Goal: Check status: Check status

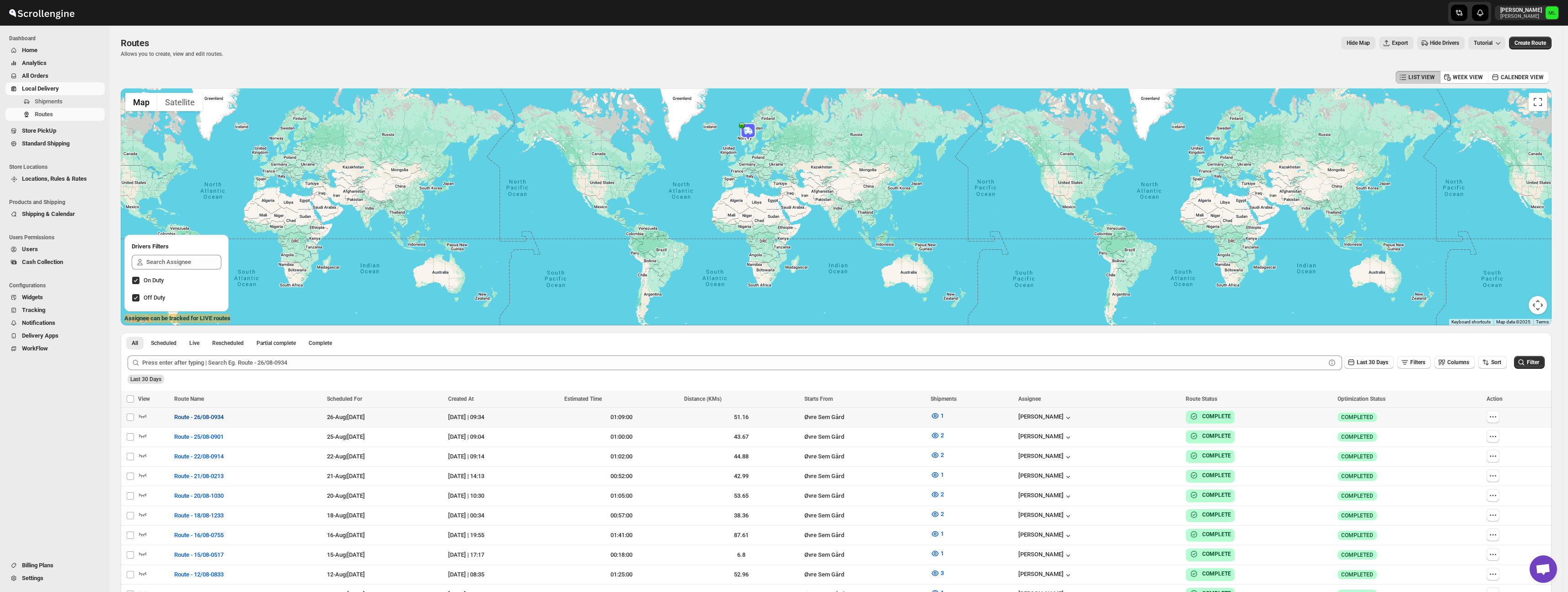
click at [195, 416] on span "Route - 26/08-0934" at bounding box center [198, 417] width 50 height 9
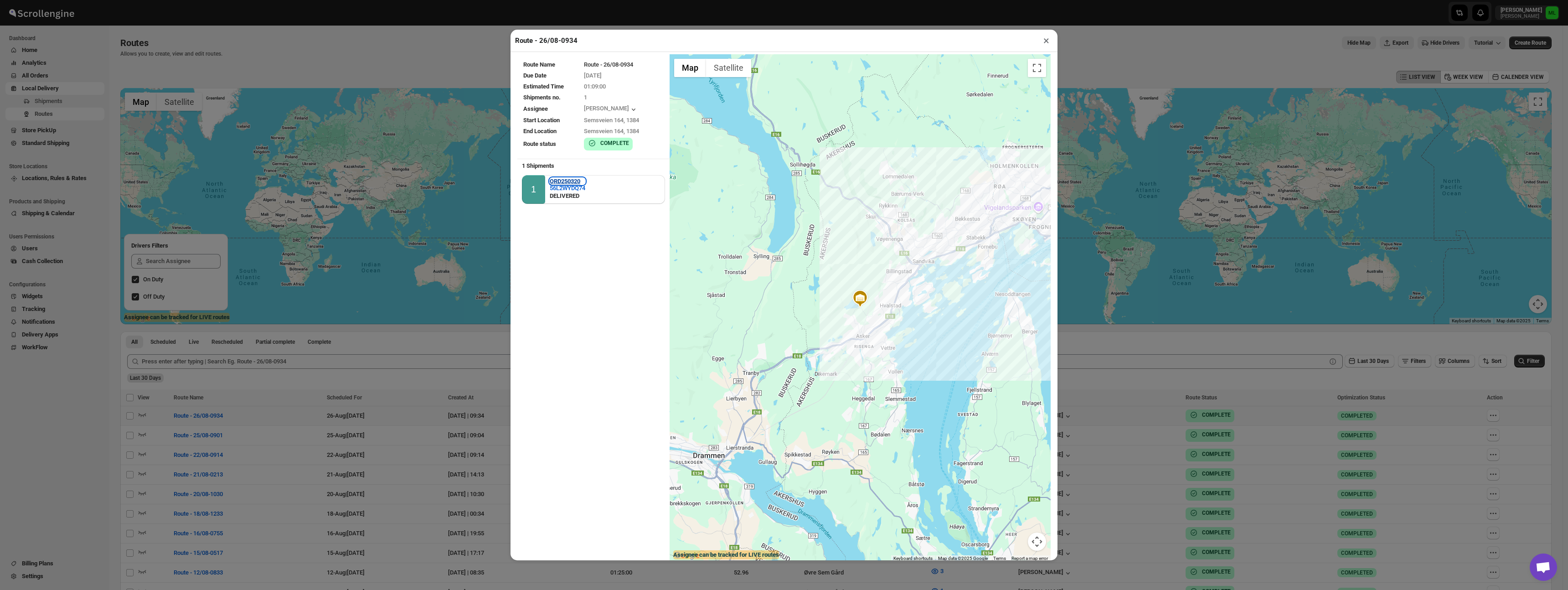
click at [579, 182] on b "ORD250320" at bounding box center [564, 181] width 30 height 7
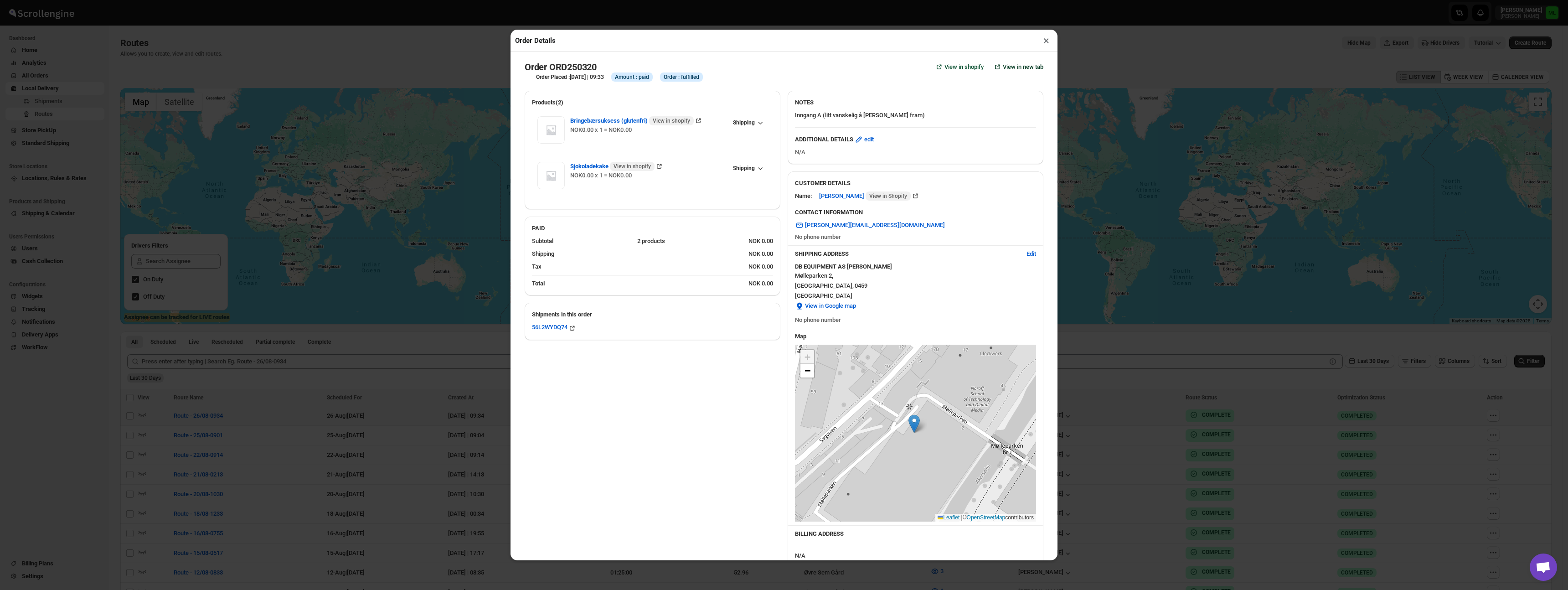
click at [1002, 68] on span "View in new tab" at bounding box center [1023, 66] width 41 height 9
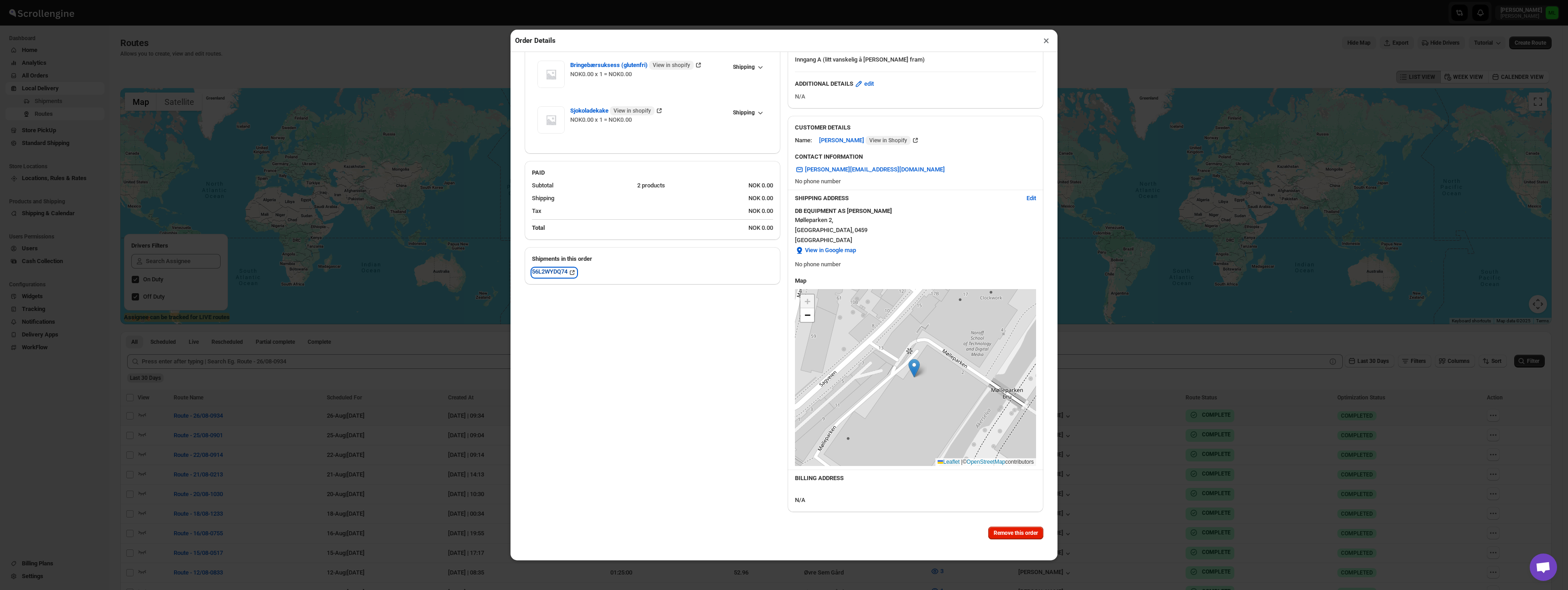
click at [561, 272] on div "56L2WYDQ74" at bounding box center [554, 272] width 45 height 9
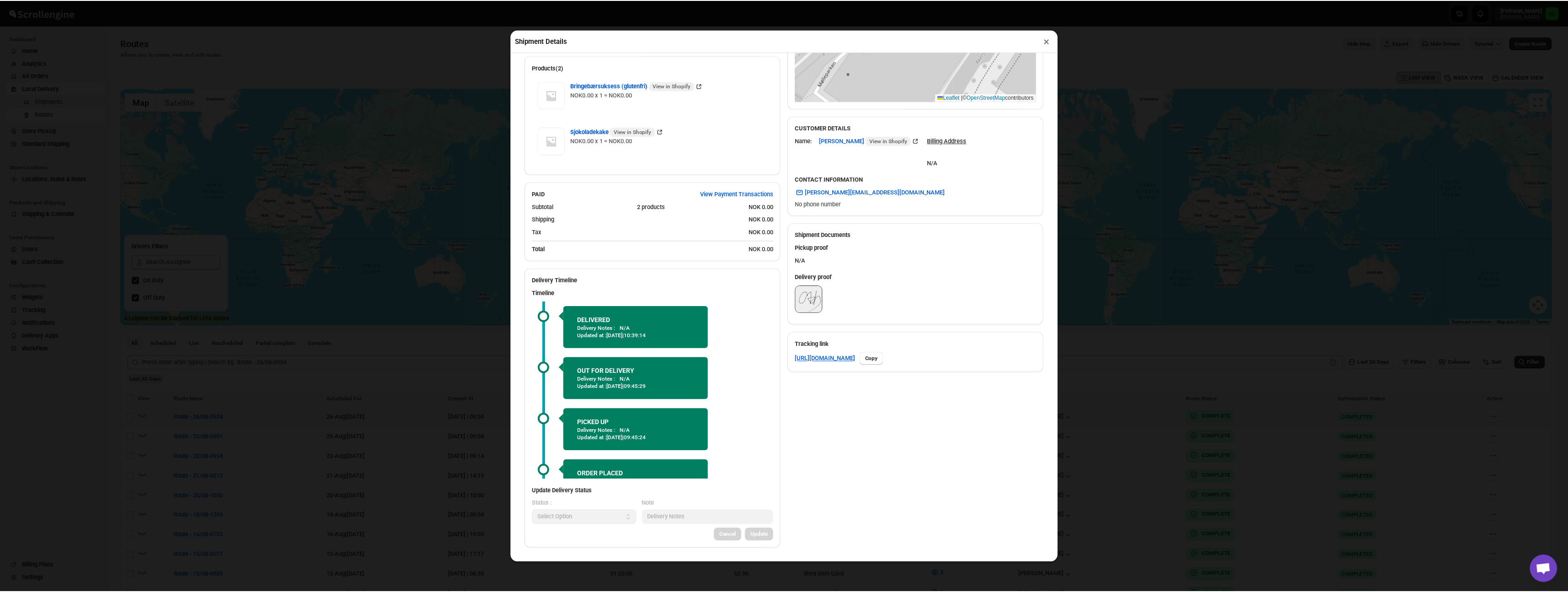
scroll to position [248, 0]
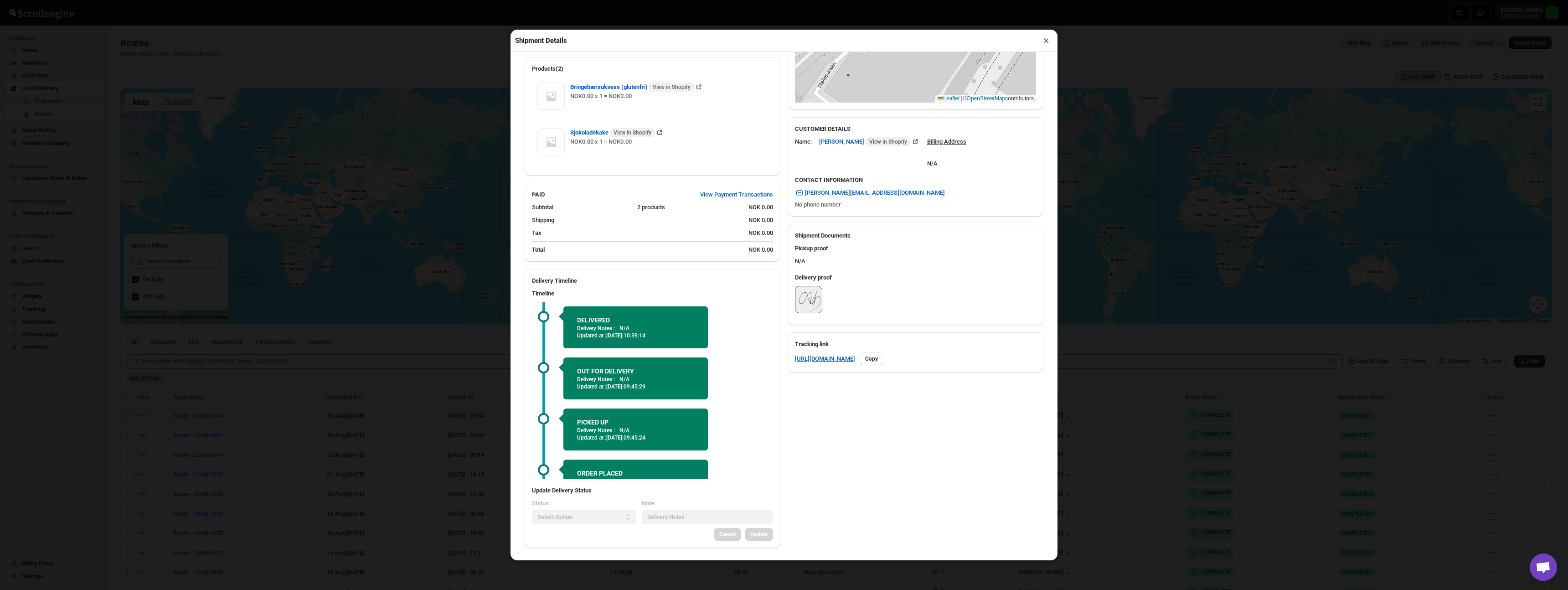
drag, startPoint x: 316, startPoint y: 38, endPoint x: 299, endPoint y: 28, distance: 19.7
click at [316, 38] on div "Shipment Details × ORD250320 Awb : 56L2WYDQ74 DATE 26-Aug-25 | 09:33 Success DE…" at bounding box center [784, 295] width 1568 height 590
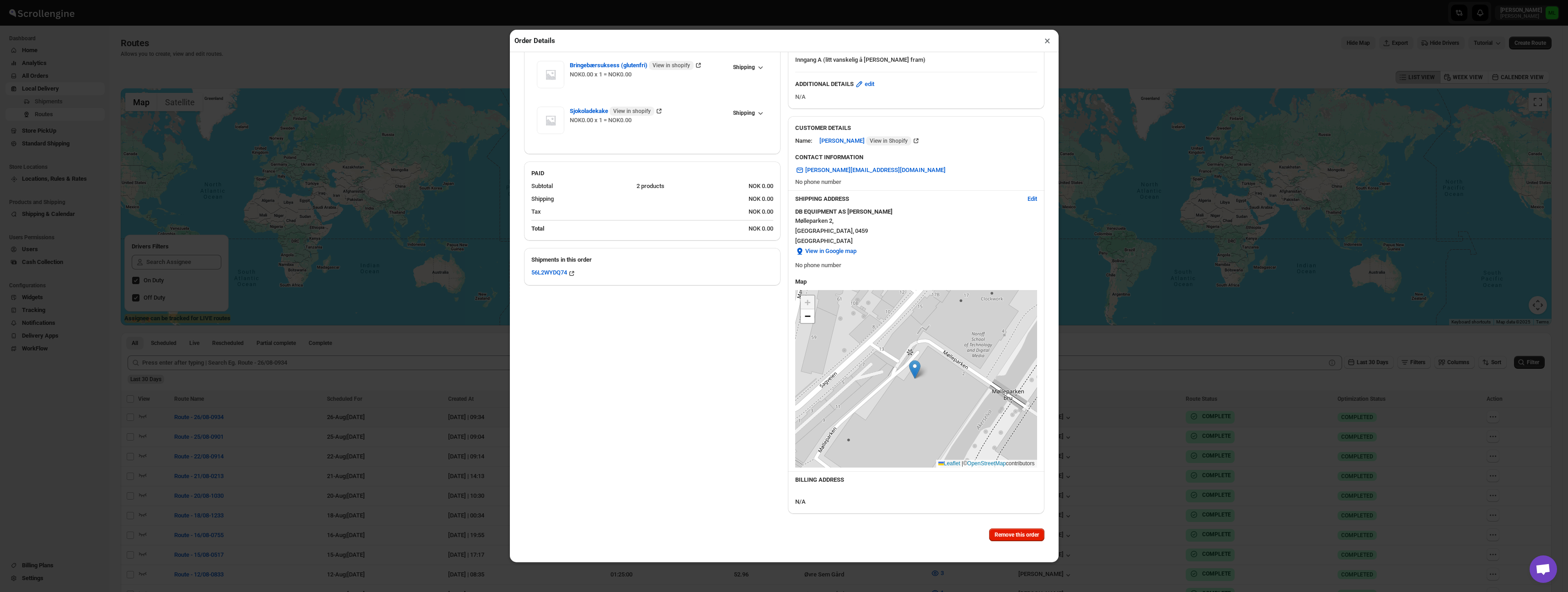
drag, startPoint x: 1055, startPoint y: 41, endPoint x: 1050, endPoint y: 41, distance: 5.0
click at [1054, 41] on div "Order Details ×" at bounding box center [784, 41] width 548 height 22
click at [1049, 41] on button "×" at bounding box center [1047, 40] width 14 height 13
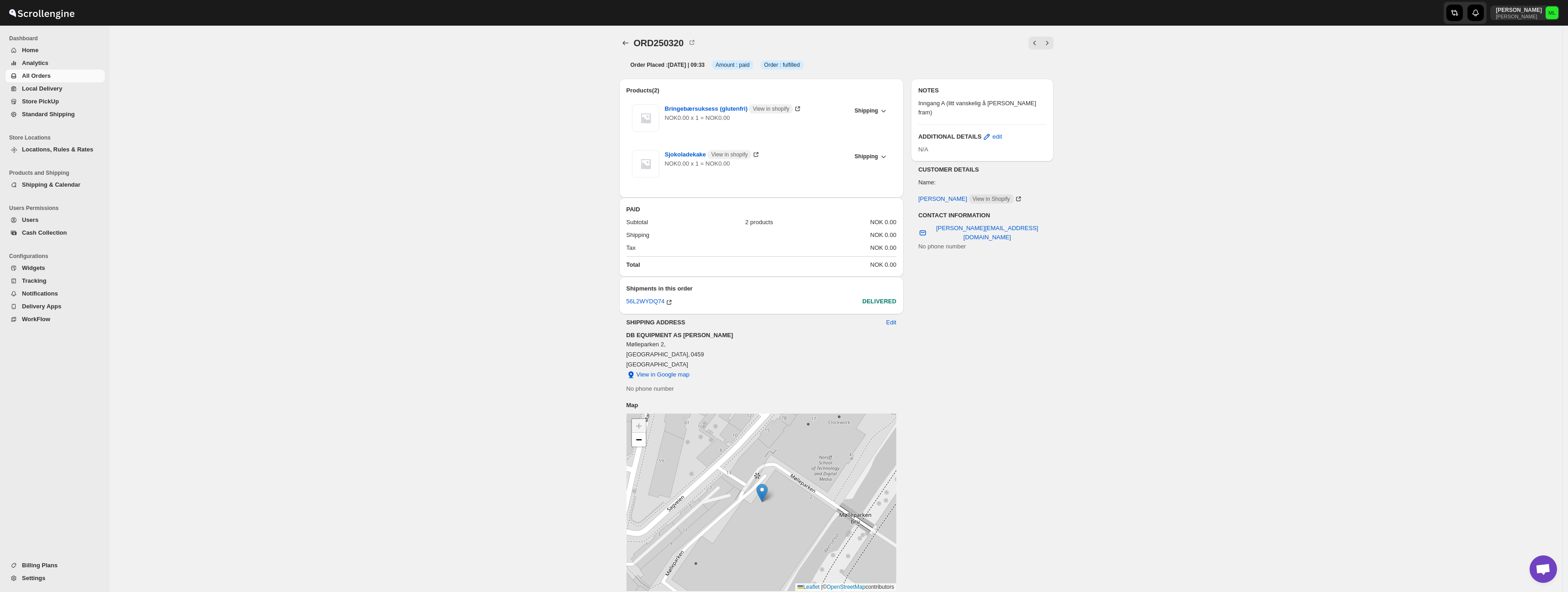
scroll to position [1, 0]
drag, startPoint x: 962, startPoint y: 103, endPoint x: 964, endPoint y: 110, distance: 7.3
click at [964, 103] on p "Inngang A (litt vanskelig å [PERSON_NAME] fram)" at bounding box center [982, 107] width 128 height 18
click at [964, 164] on h3 "CUSTOMER DETAILS" at bounding box center [982, 169] width 128 height 9
click at [878, 158] on span "Shipping" at bounding box center [867, 156] width 23 height 7
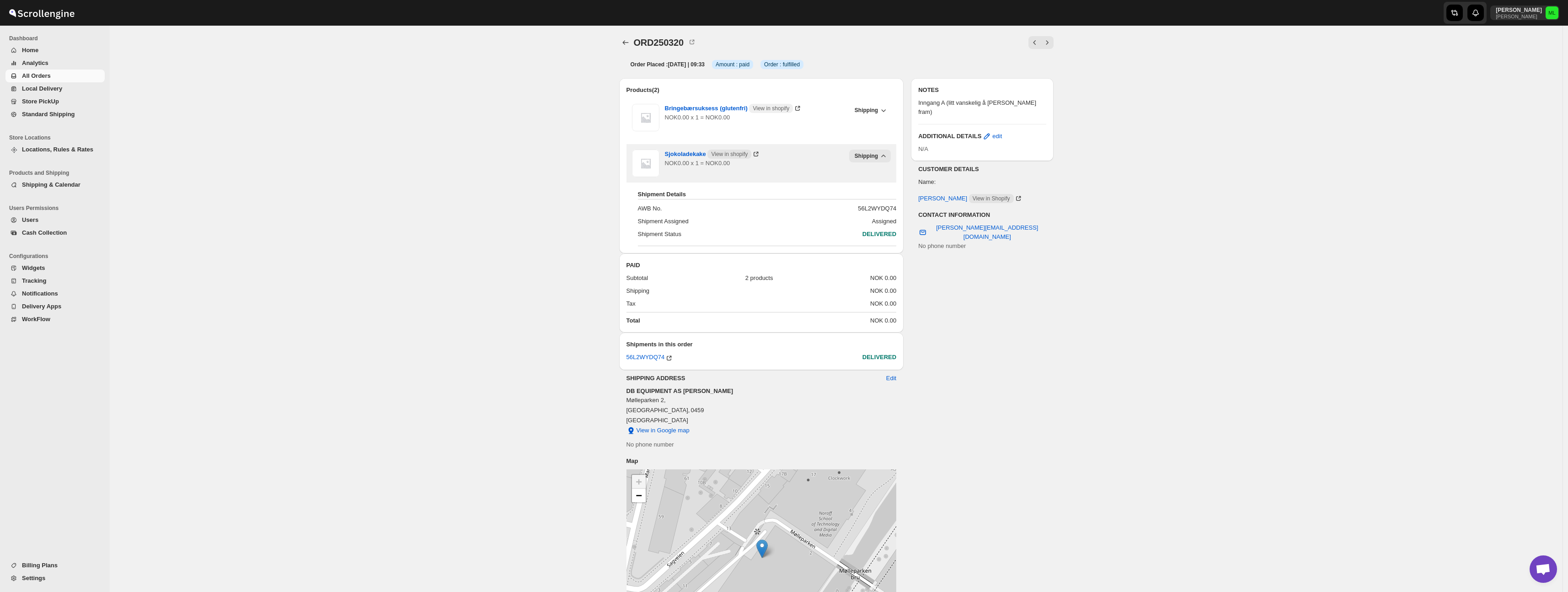
click at [878, 158] on span "Shipping" at bounding box center [867, 156] width 23 height 7
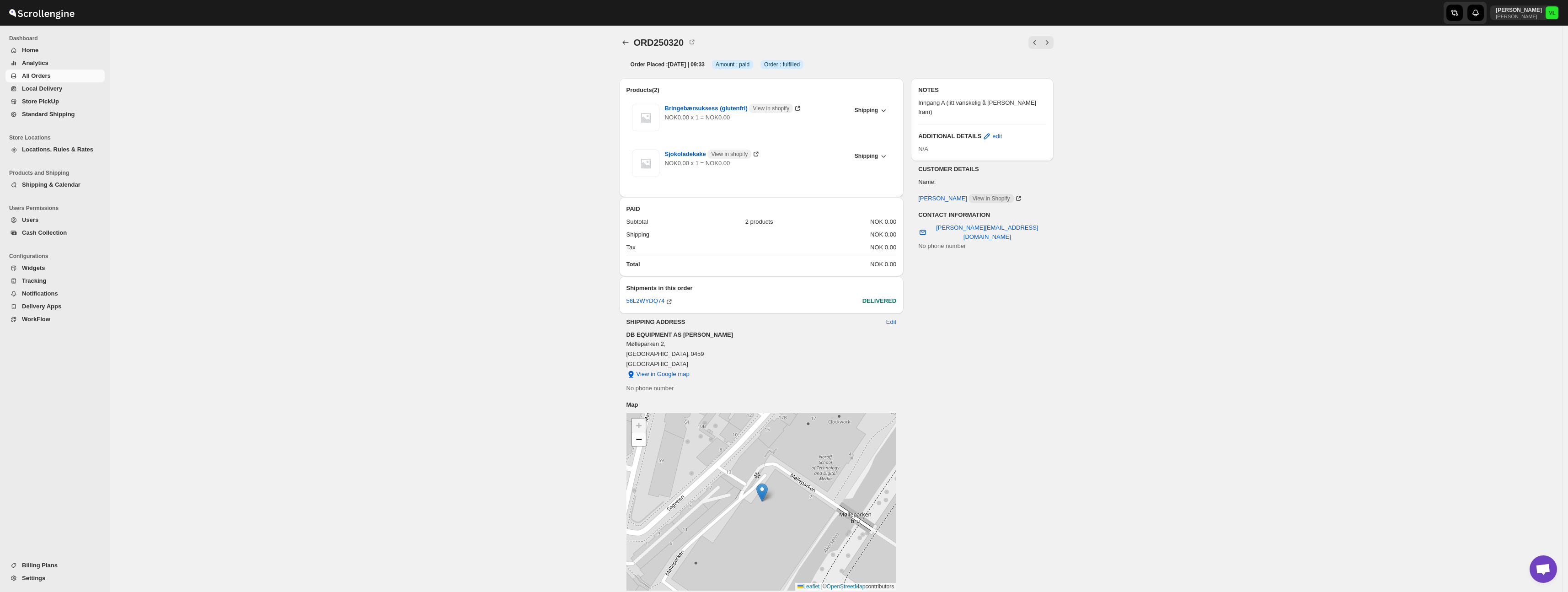
click at [877, 300] on span "DELIVERED" at bounding box center [879, 300] width 34 height 7
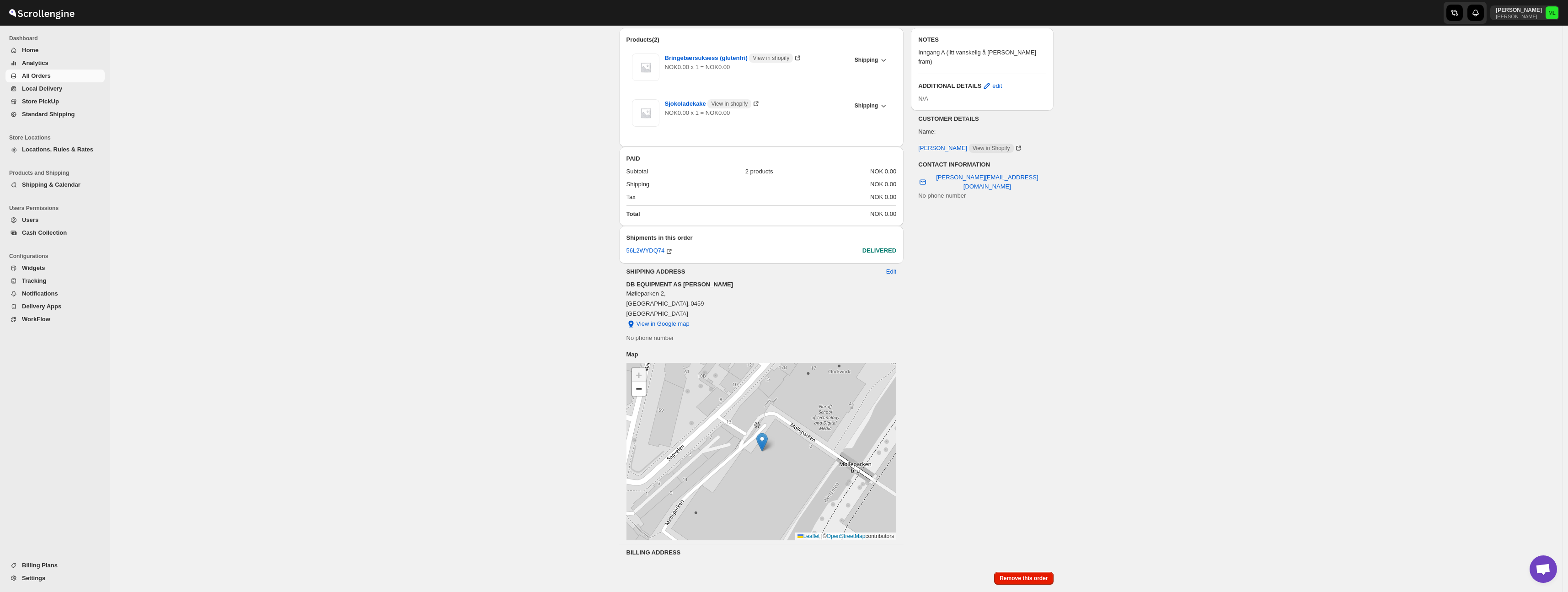
scroll to position [0, 0]
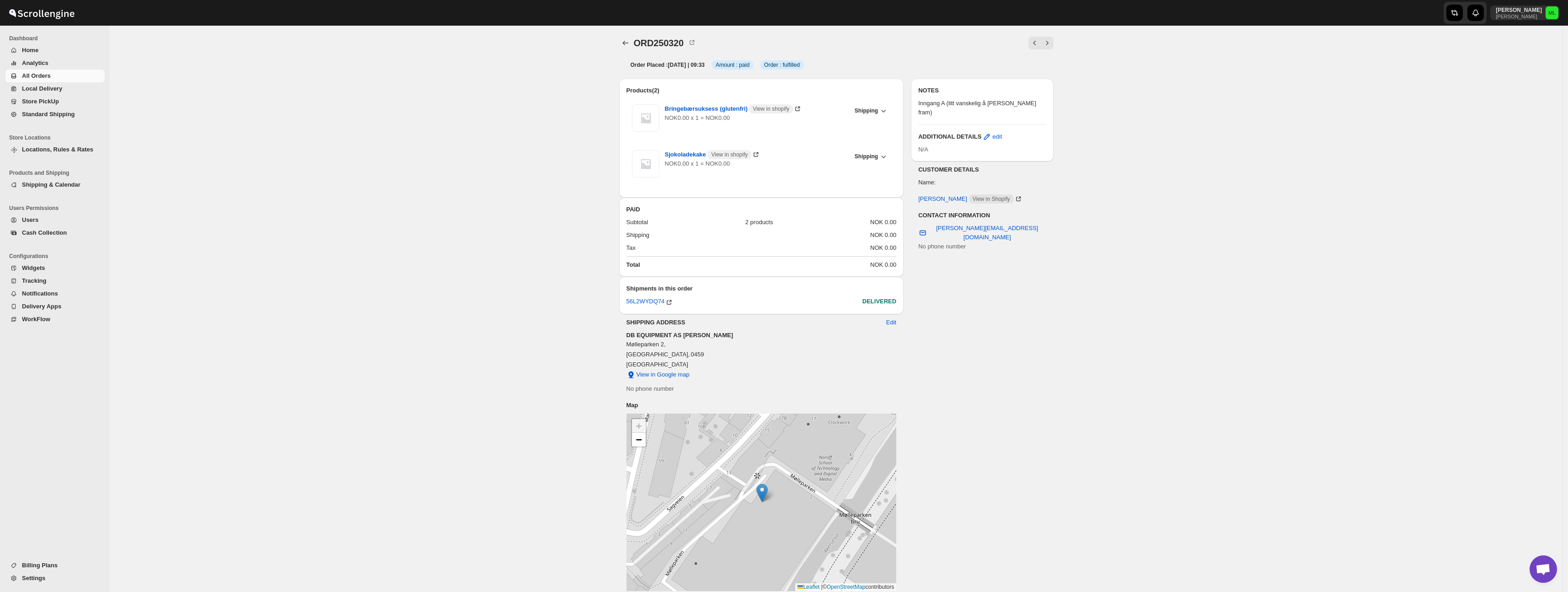
click at [631, 35] on div "ORD250320. This page is ready ORD250320" at bounding box center [836, 43] width 434 height 35
click at [629, 42] on icon "Orders" at bounding box center [625, 43] width 9 height 9
